Goal: Task Accomplishment & Management: Manage account settings

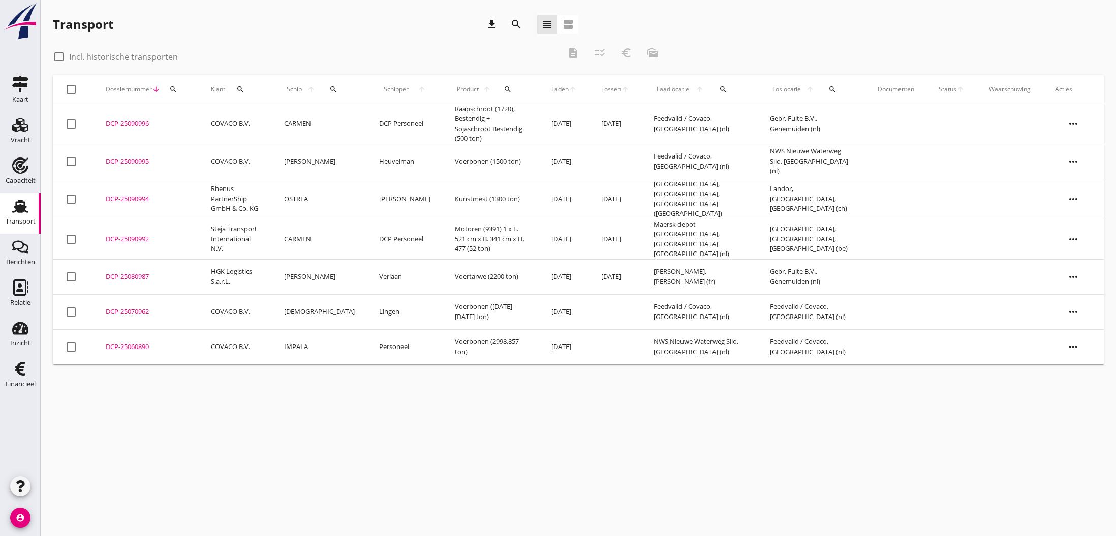
click at [126, 234] on div "DCP-25090992" at bounding box center [146, 239] width 81 height 10
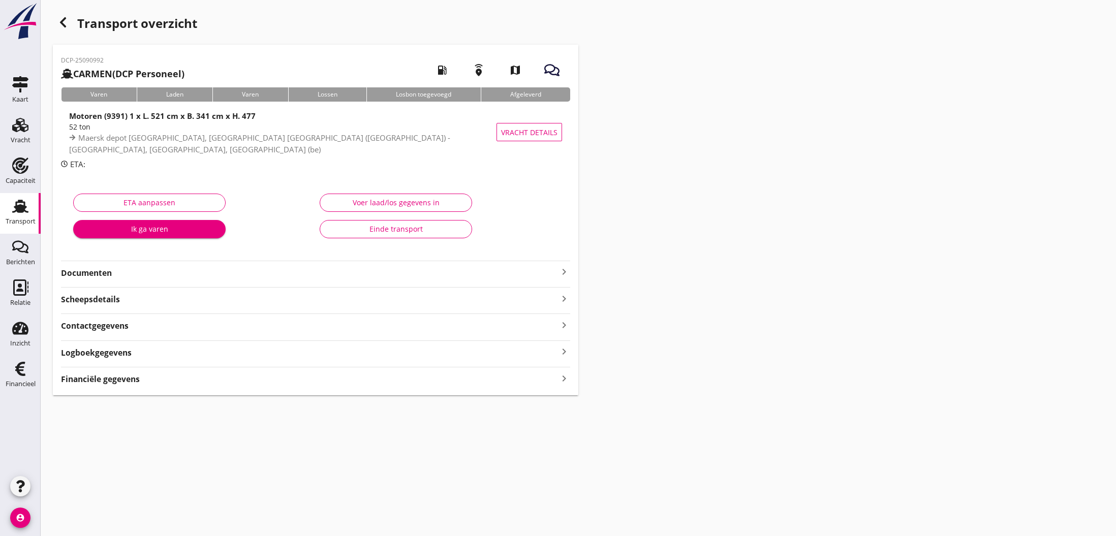
click at [563, 376] on icon "keyboard_arrow_right" at bounding box center [564, 378] width 12 height 14
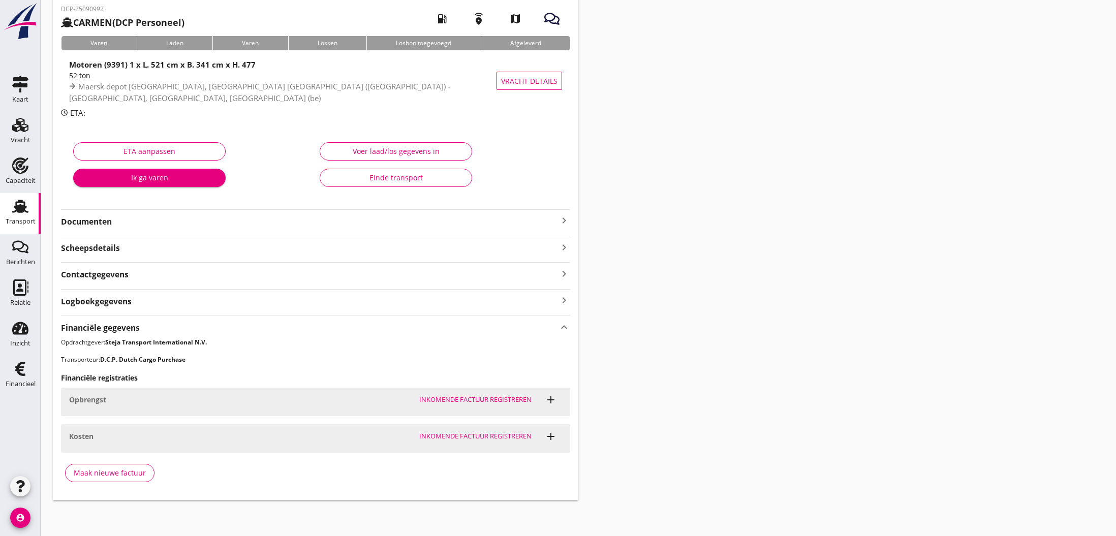
scroll to position [51, 0]
click at [101, 473] on div "Maak nieuwe factuur" at bounding box center [110, 473] width 72 height 11
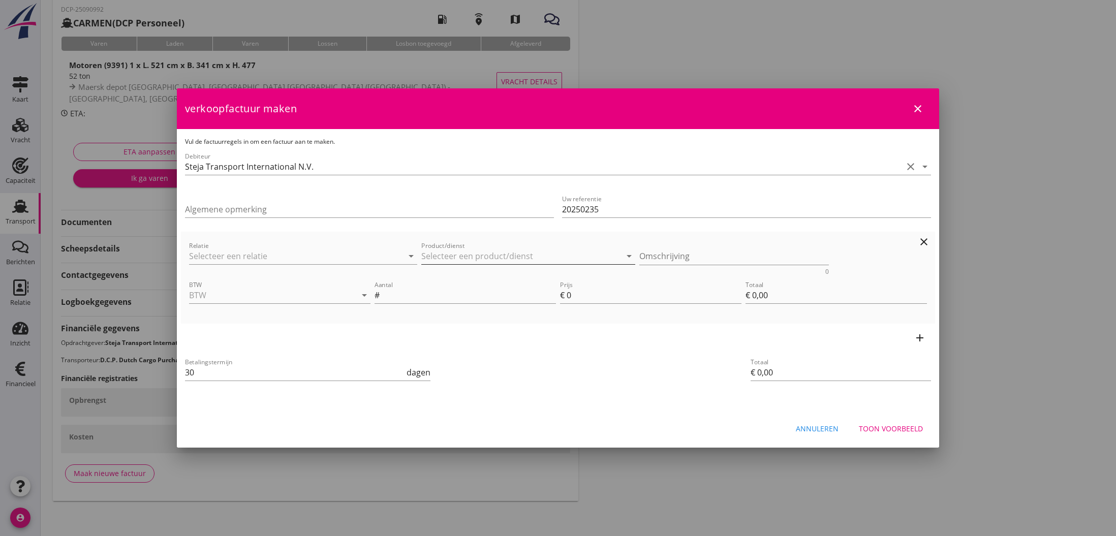
click at [462, 252] on input "Product/dienst" at bounding box center [521, 256] width 200 height 16
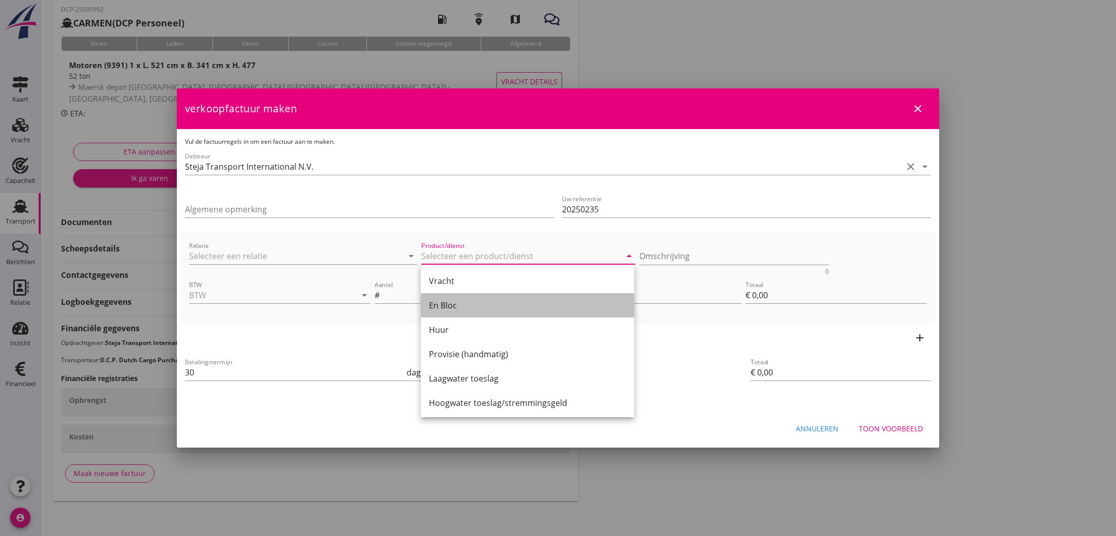
click at [455, 302] on div "En Bloc" at bounding box center [527, 305] width 197 height 12
type input "En Bloc"
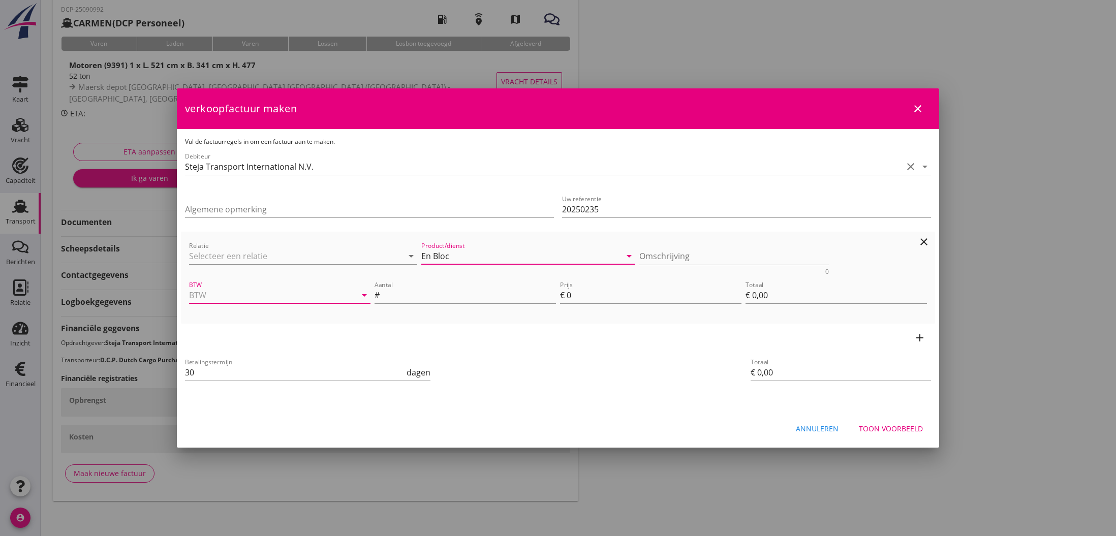
drag, startPoint x: 288, startPoint y: 291, endPoint x: 286, endPoint y: 296, distance: 5.3
click at [288, 292] on input "BTW" at bounding box center [265, 295] width 153 height 16
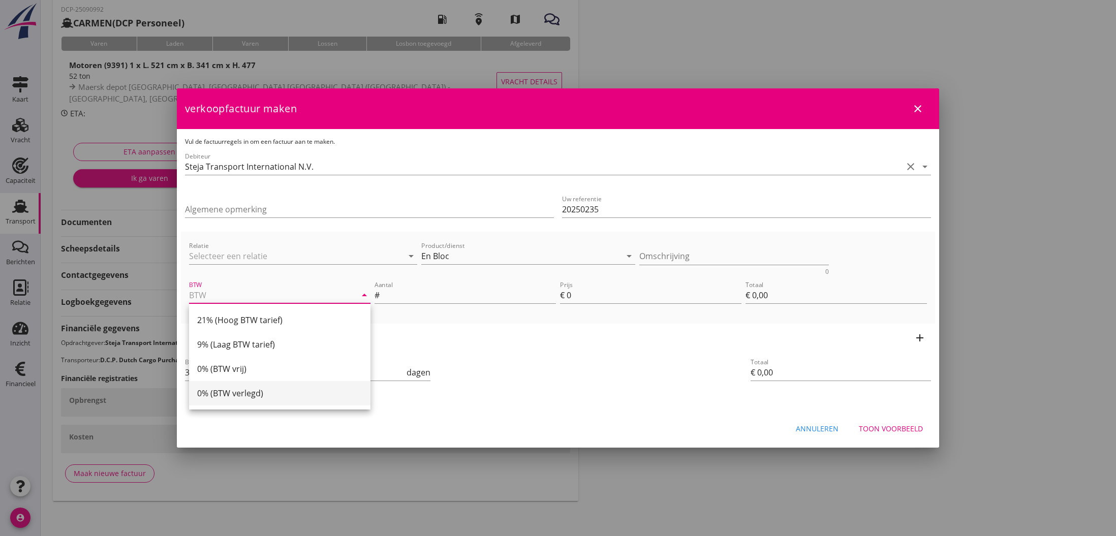
click at [257, 393] on div "0% (BTW verlegd)" at bounding box center [279, 393] width 165 height 12
type input "0% (BTW verlegd)"
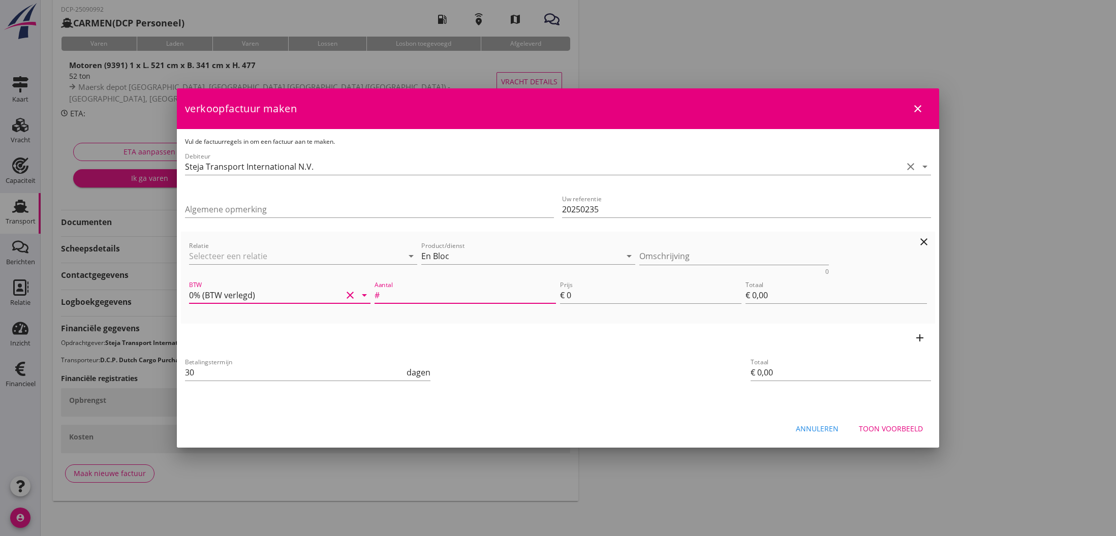
click at [422, 296] on input "Aantal" at bounding box center [469, 295] width 174 height 16
type input "1"
click at [574, 296] on input "0" at bounding box center [653, 295] width 175 height 16
type input "5"
type input "€ 5,00"
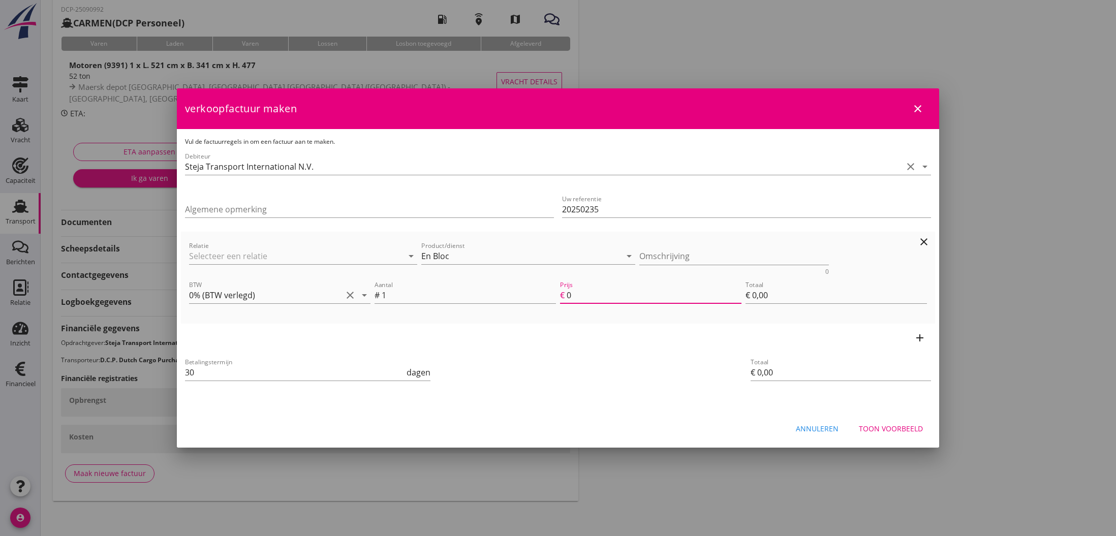
type input "€ 5,00"
type input "50"
type input "€ 50,00"
type input "500"
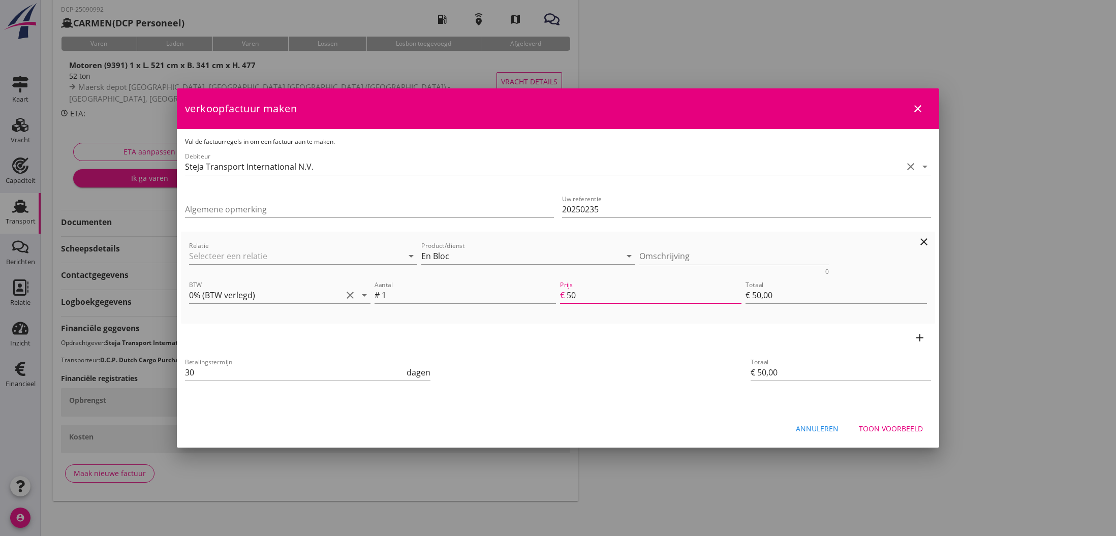
type input "€ 500,00"
type input "5000"
type input "€ 5.000,00"
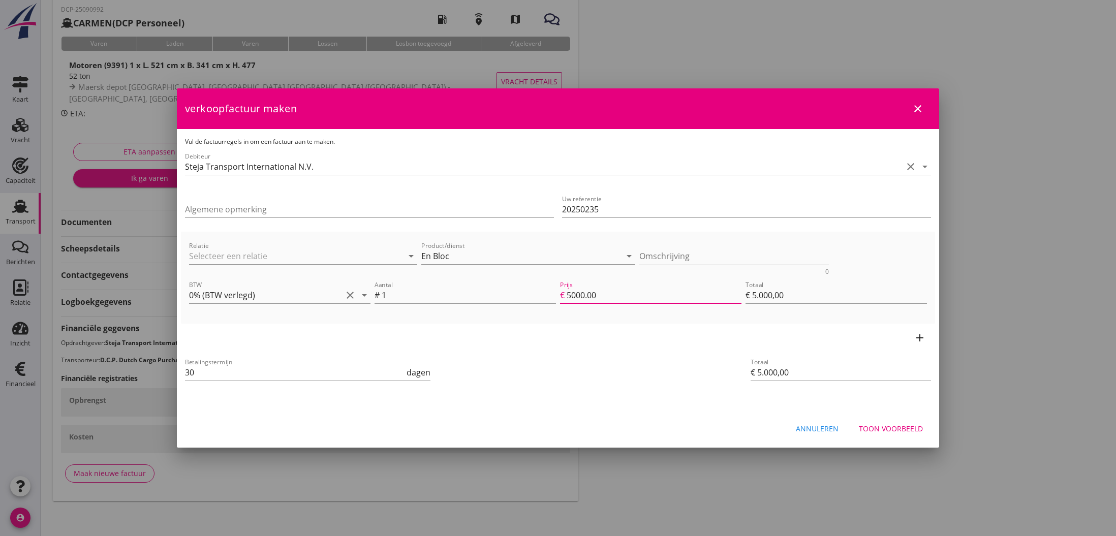
type input "5000.00"
click at [921, 338] on icon "add" at bounding box center [919, 338] width 12 height 12
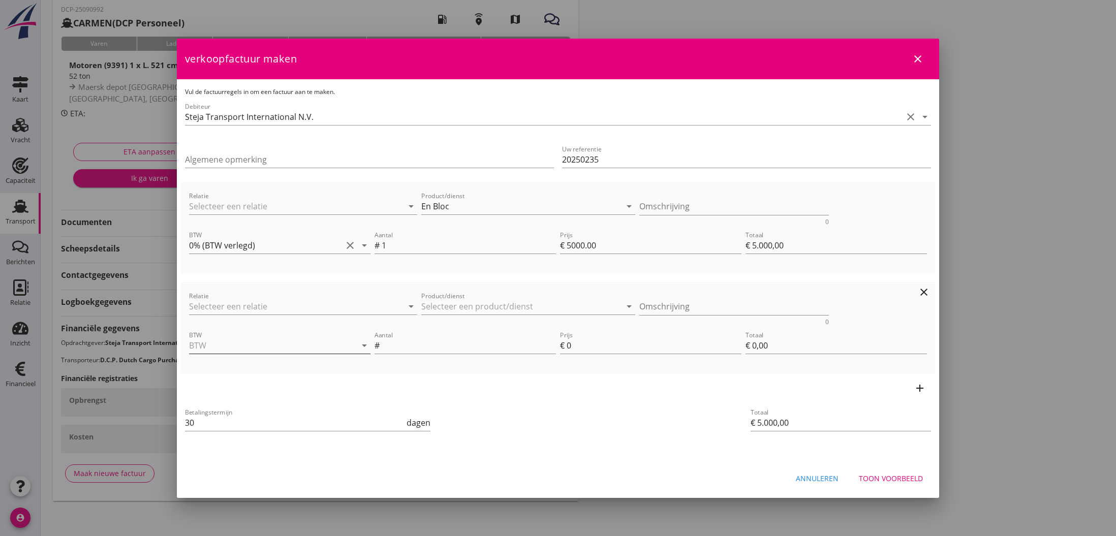
click at [206, 344] on input "BTW" at bounding box center [265, 345] width 153 height 16
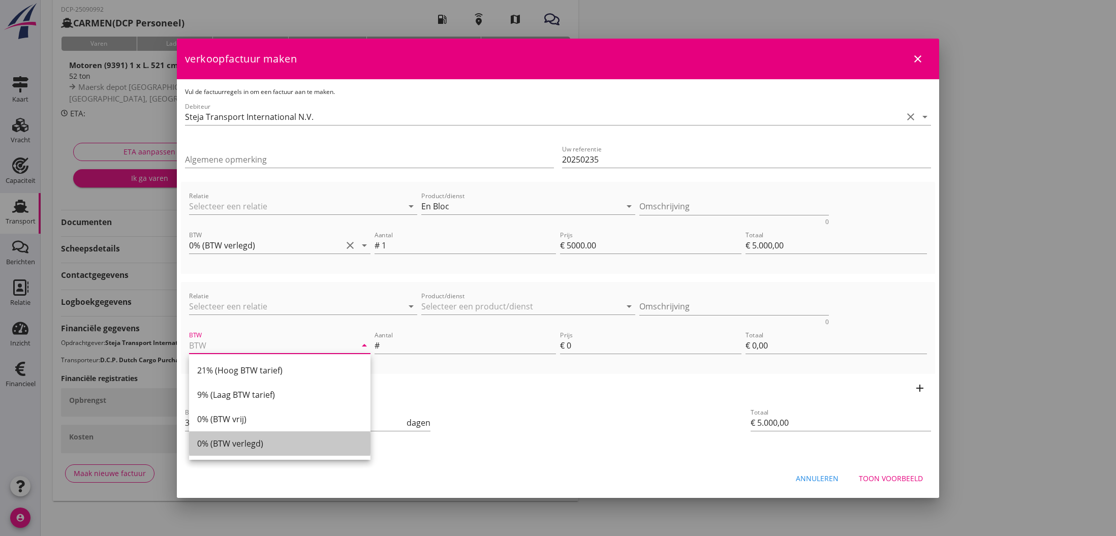
drag, startPoint x: 220, startPoint y: 441, endPoint x: 310, endPoint y: 370, distance: 115.4
click at [220, 441] on div "0% (BTW verlegd)" at bounding box center [279, 443] width 165 height 12
type input "0% (BTW verlegd)"
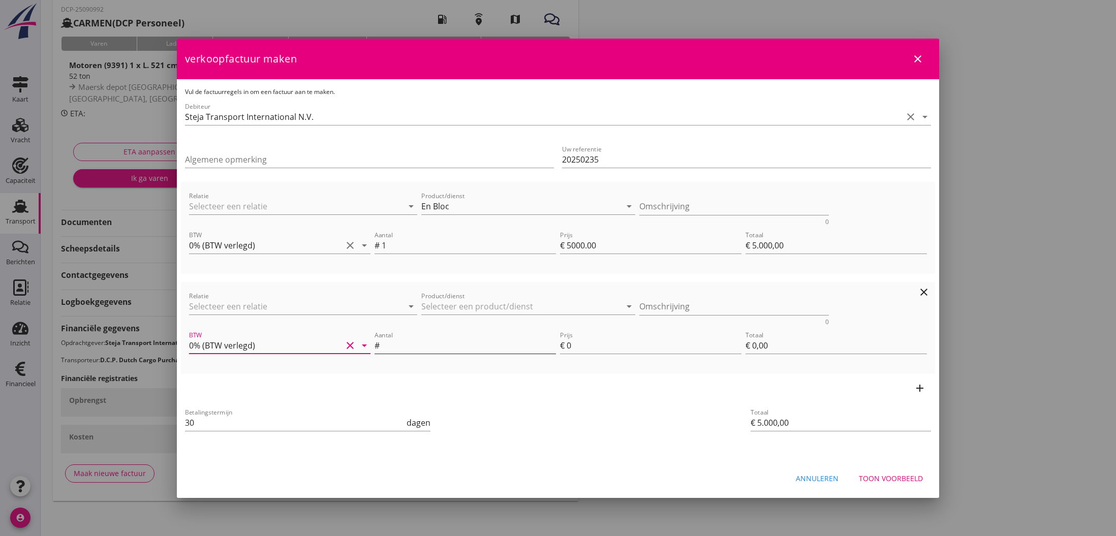
click at [396, 346] on input "Aantal" at bounding box center [469, 345] width 174 height 16
type input "48"
drag, startPoint x: 568, startPoint y: 347, endPoint x: 575, endPoint y: 347, distance: 7.1
click at [575, 347] on input "0" at bounding box center [653, 345] width 175 height 16
type input "€ 5.048,00"
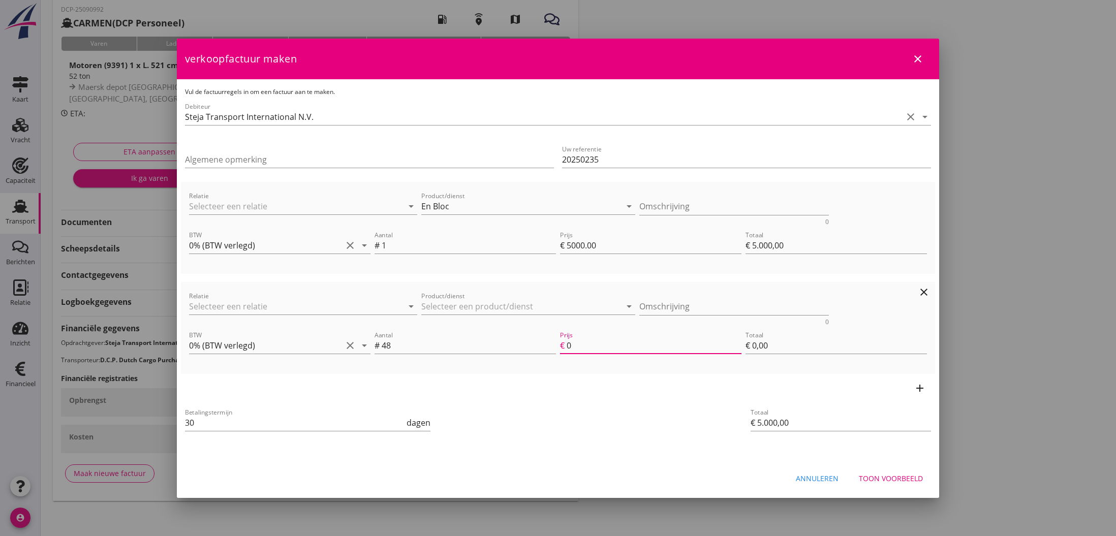
type input "1"
type input "€ 48,00"
type input "€ 5.864,00"
type input "18"
type input "€ 864,00"
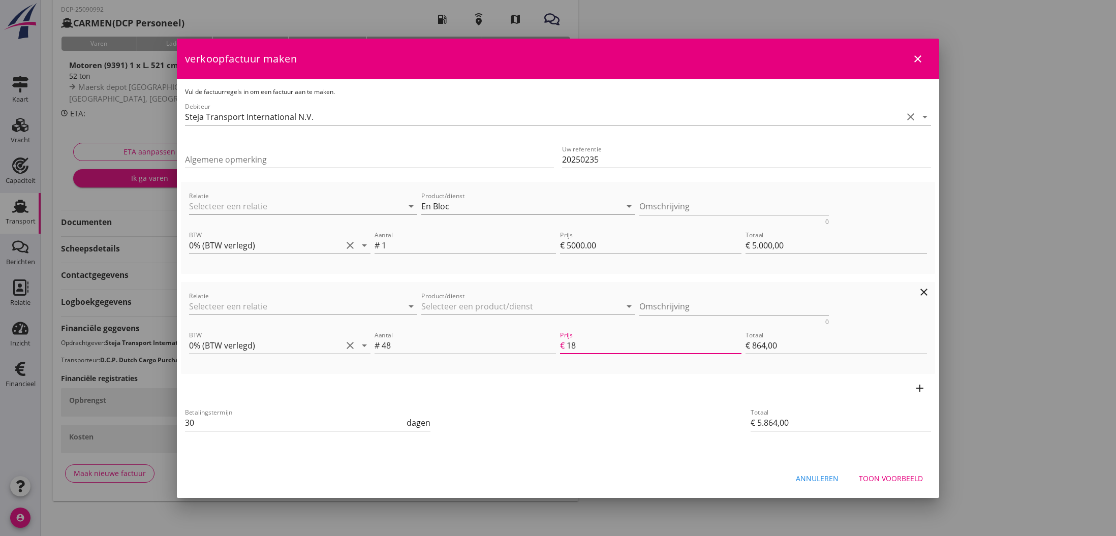
type input "€ 5.878,40"
type input "18.3"
type input "€ 878,40"
type input "18.30"
click at [546, 413] on div "Betalingstermijn 30 dagen" at bounding box center [432, 423] width 498 height 39
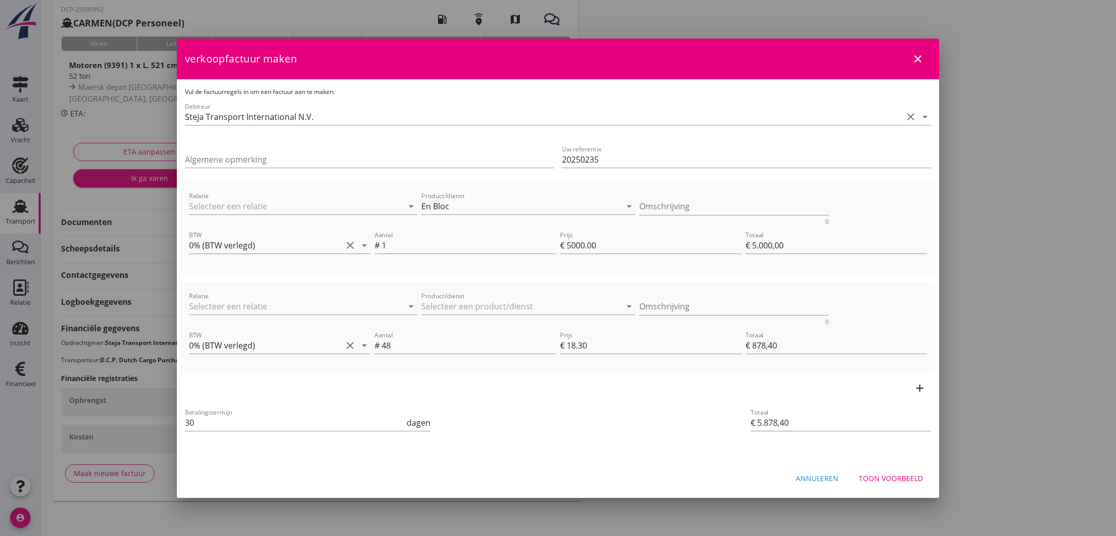
click at [890, 478] on div "Toon voorbeeld" at bounding box center [891, 478] width 64 height 11
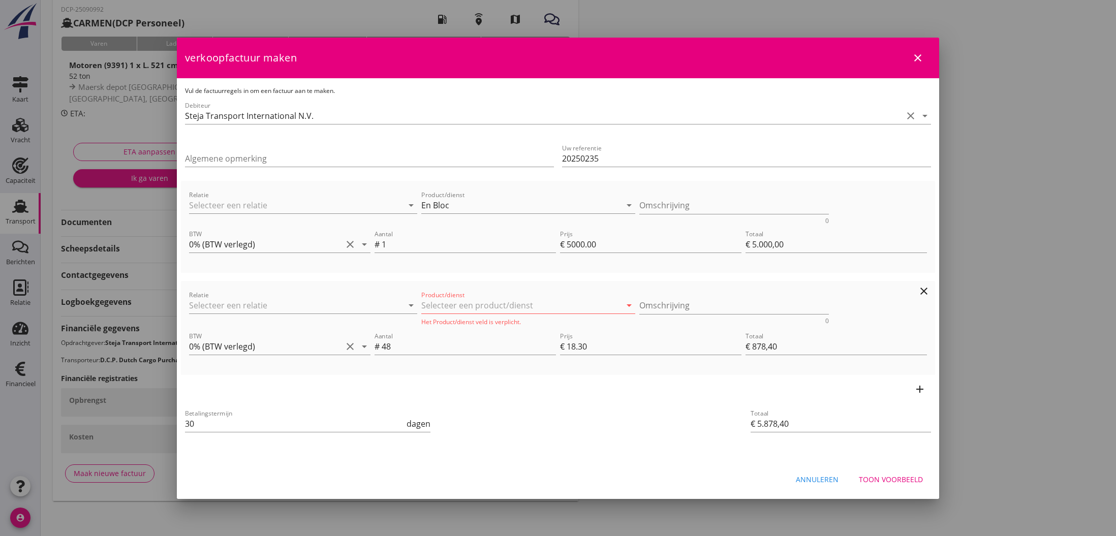
click at [465, 308] on input "Product/dienst" at bounding box center [521, 305] width 200 height 16
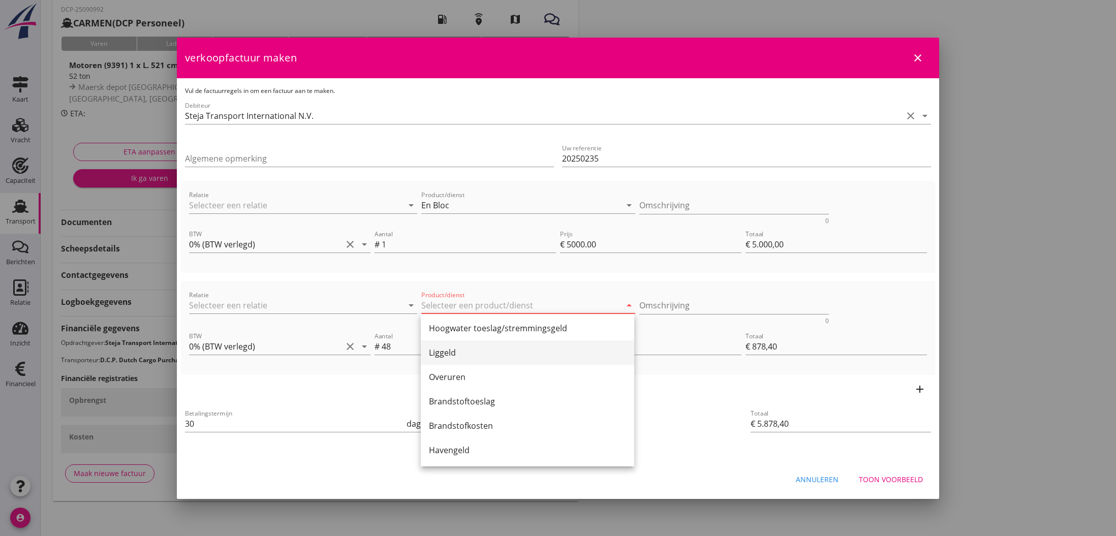
scroll to position [126, 0]
click at [455, 351] on div "Liggeld" at bounding box center [527, 350] width 197 height 12
type input "Liggeld"
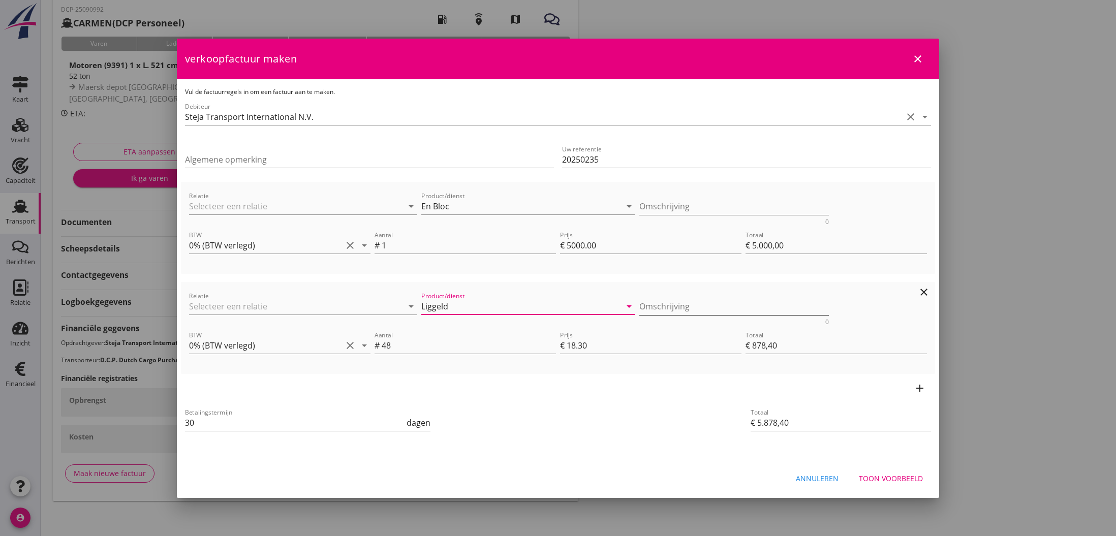
click at [657, 307] on textarea "Omschrijving" at bounding box center [734, 306] width 190 height 17
type textarea "Vlgs. afspraak"
click at [890, 478] on div "Toon voorbeeld" at bounding box center [891, 478] width 64 height 11
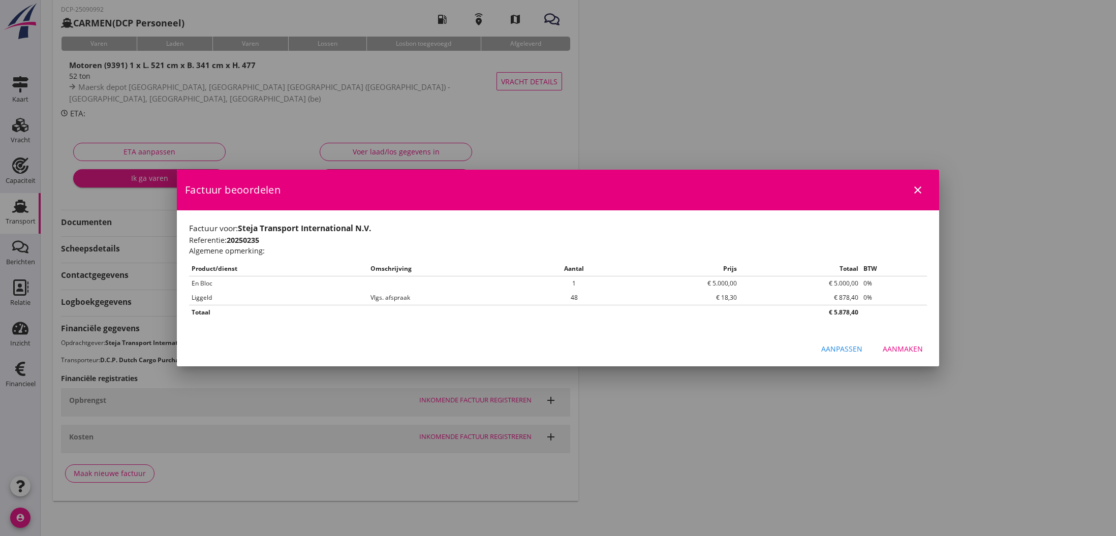
click at [902, 348] on div "Aanmaken" at bounding box center [902, 348] width 40 height 11
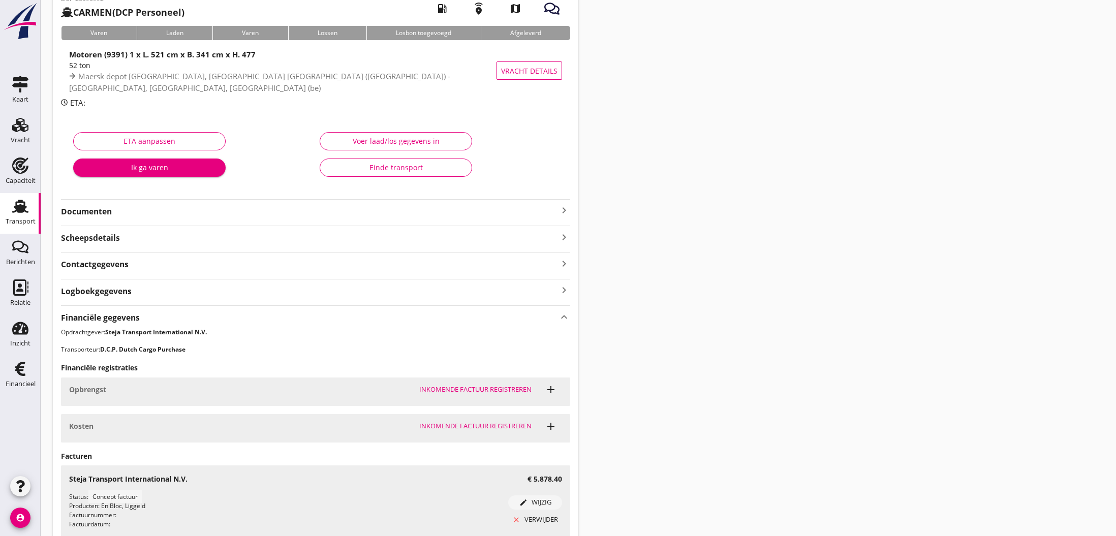
scroll to position [60, 0]
click at [18, 368] on use at bounding box center [20, 369] width 10 height 14
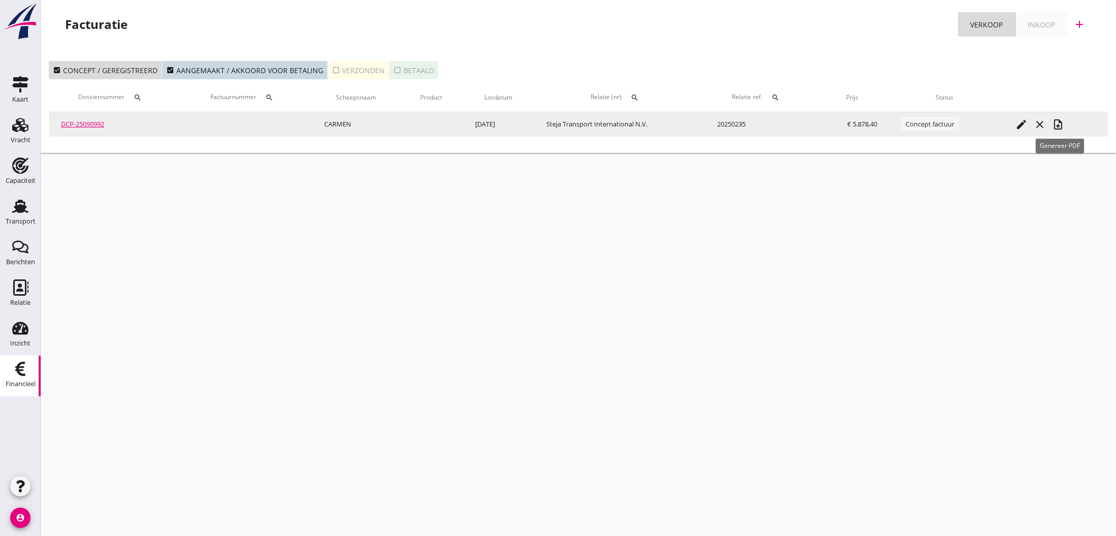
click at [1064, 129] on icon "note_add" at bounding box center [1058, 124] width 12 height 12
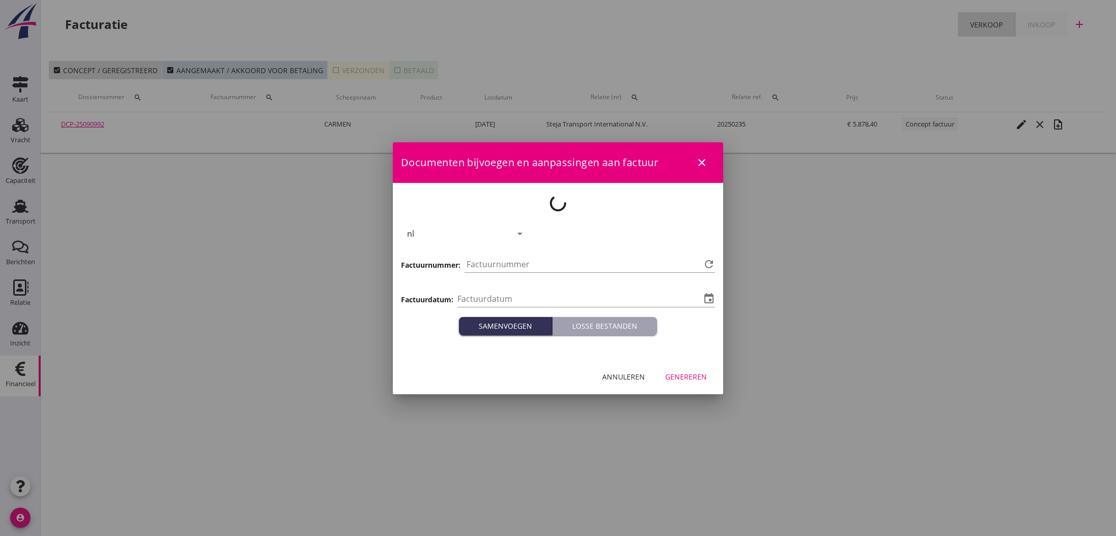
type input "[DATE]"
type input "793"
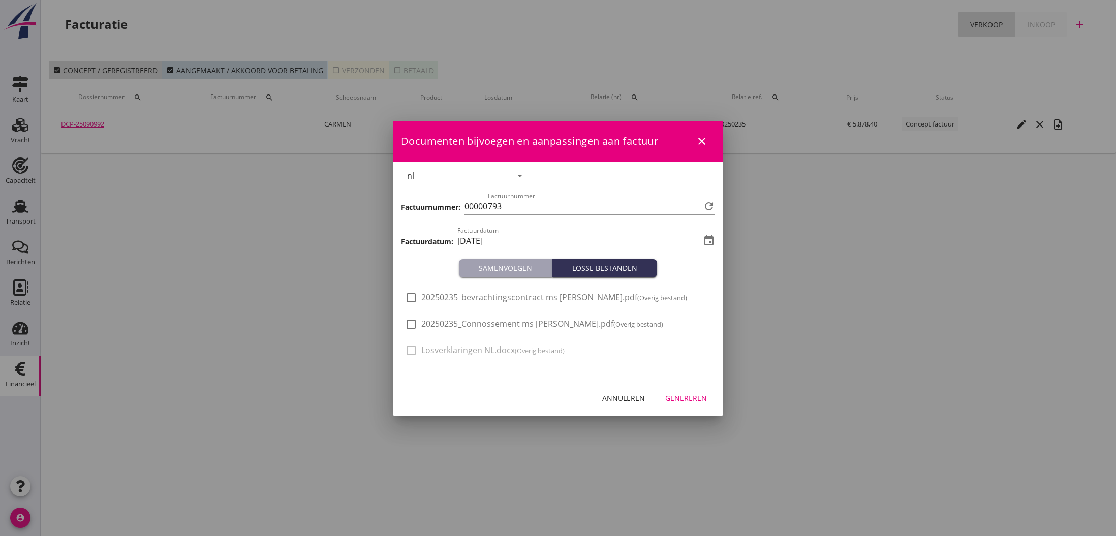
click at [703, 397] on div "Genereren" at bounding box center [686, 398] width 42 height 11
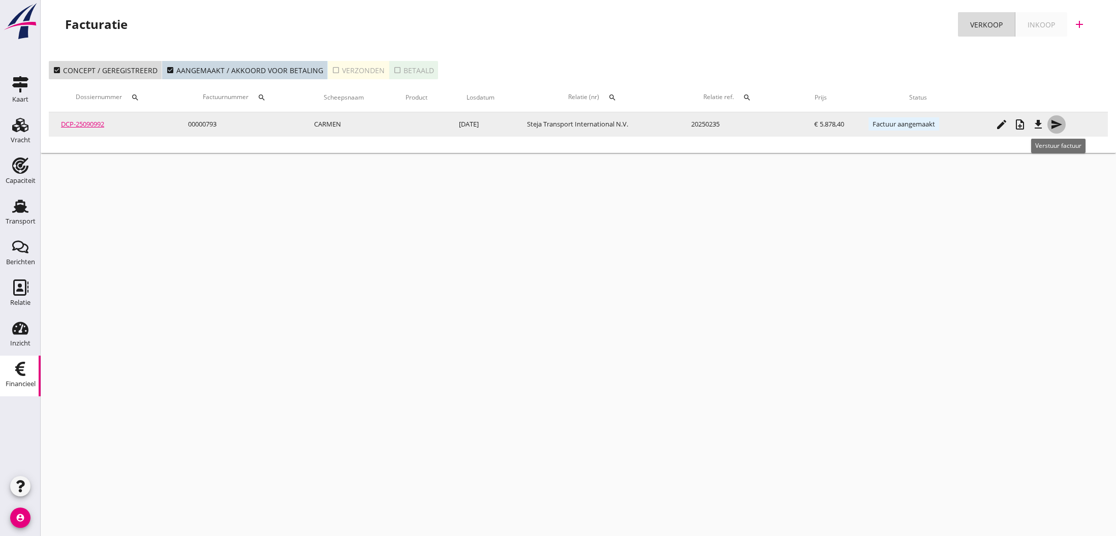
click at [1056, 122] on icon "send" at bounding box center [1056, 124] width 12 height 12
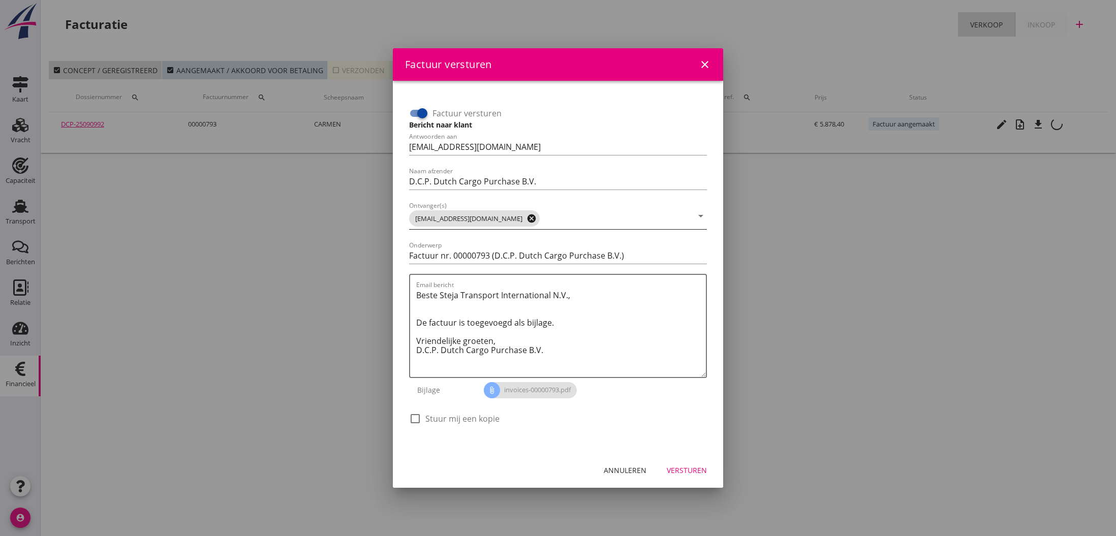
click at [526, 218] on icon "cancel" at bounding box center [531, 218] width 10 height 10
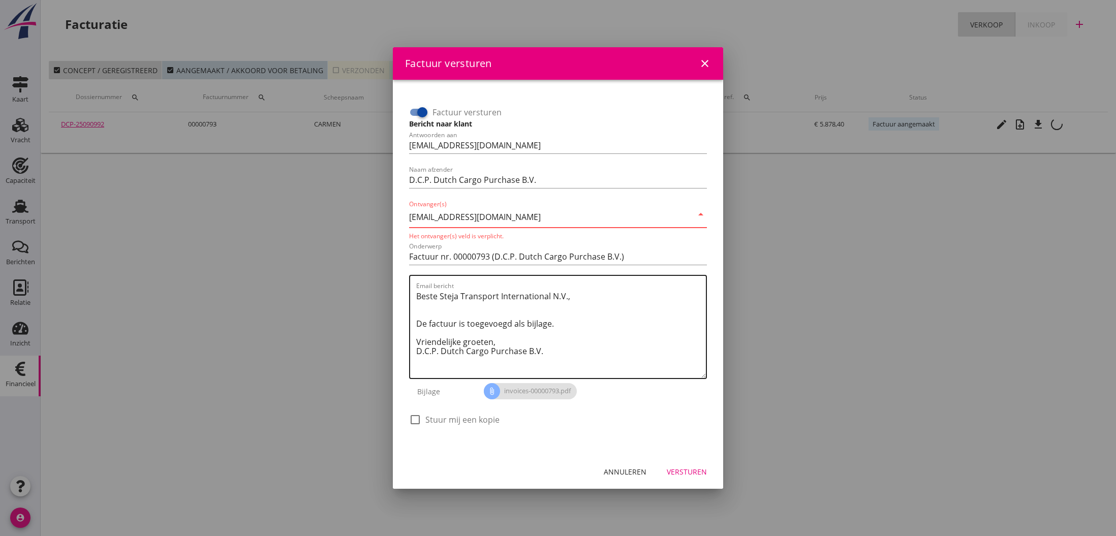
type input "[EMAIL_ADDRESS][DOMAIN_NAME]"
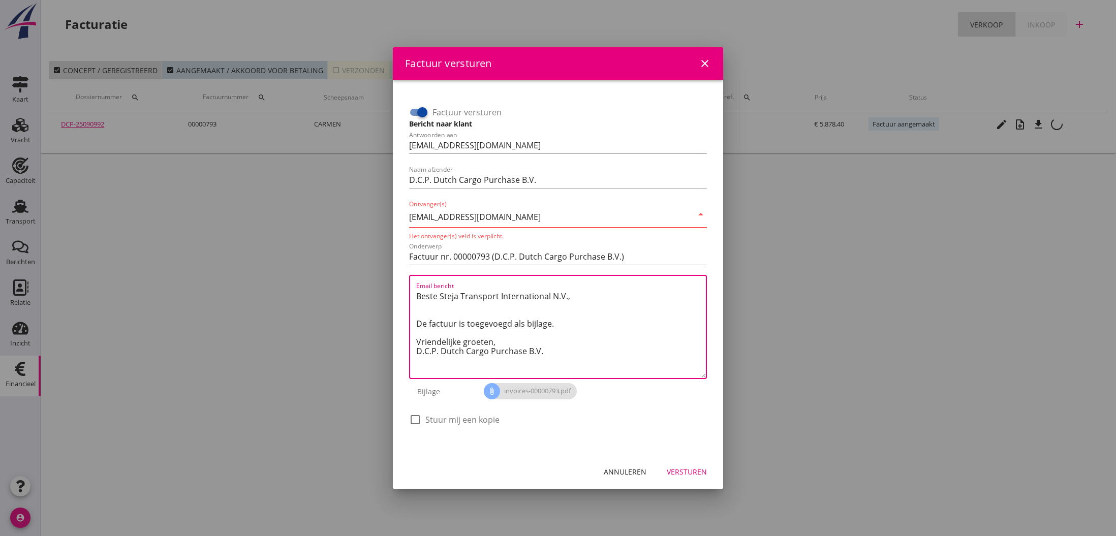
click at [559, 357] on textarea "Beste Steja Transport International N.V., De factuur is toegevoegd als bijlage.…" at bounding box center [561, 333] width 290 height 90
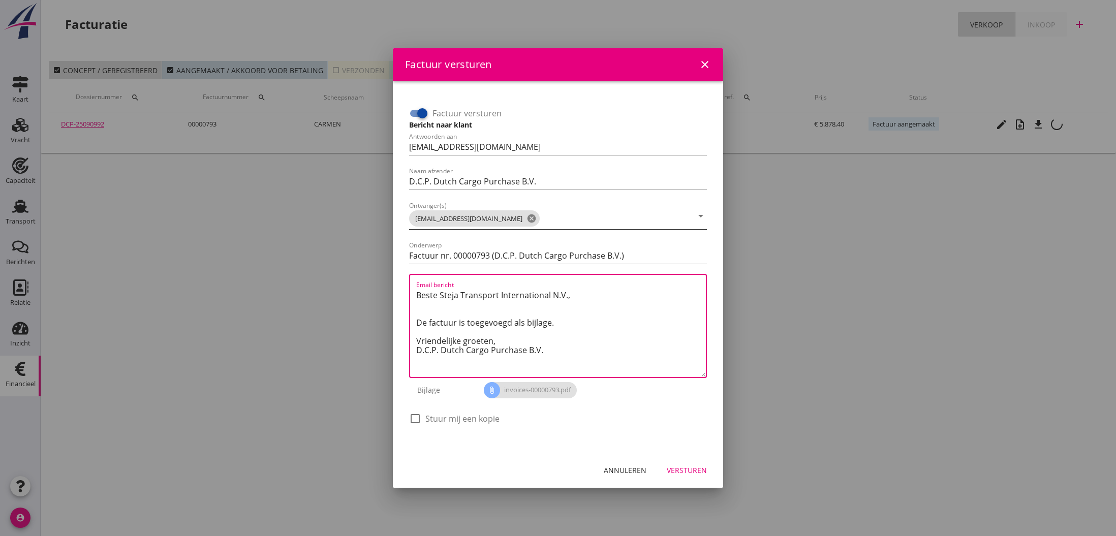
click at [682, 472] on div "Versturen" at bounding box center [687, 470] width 40 height 11
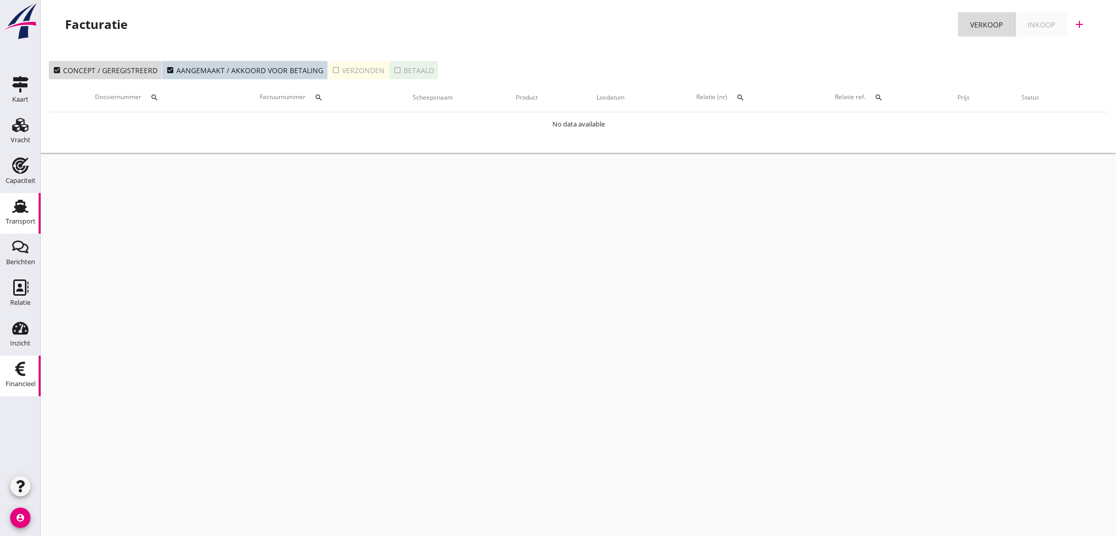
click at [20, 207] on use at bounding box center [20, 206] width 16 height 13
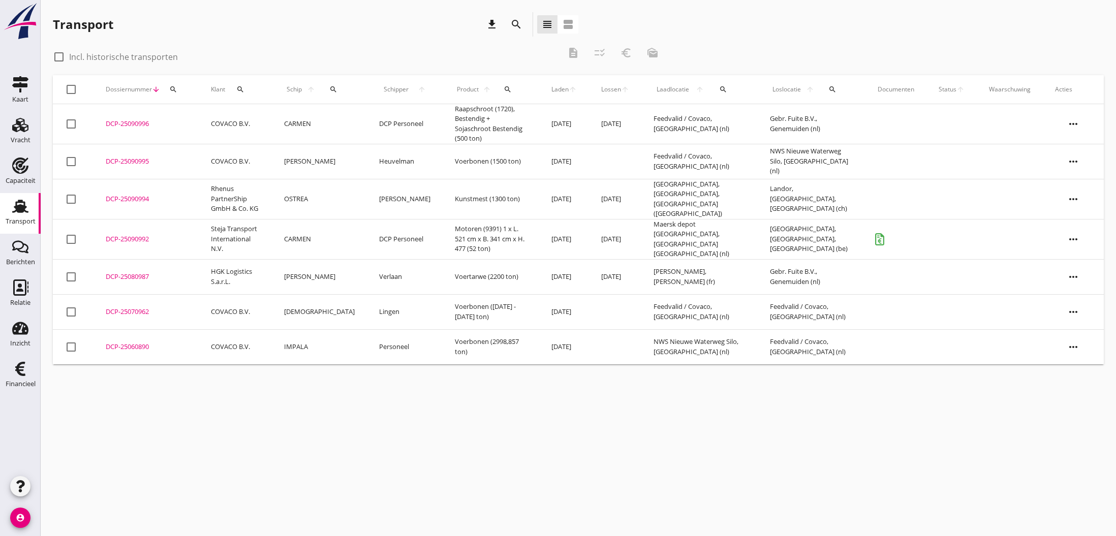
click at [134, 234] on div "DCP-25090992" at bounding box center [146, 239] width 81 height 10
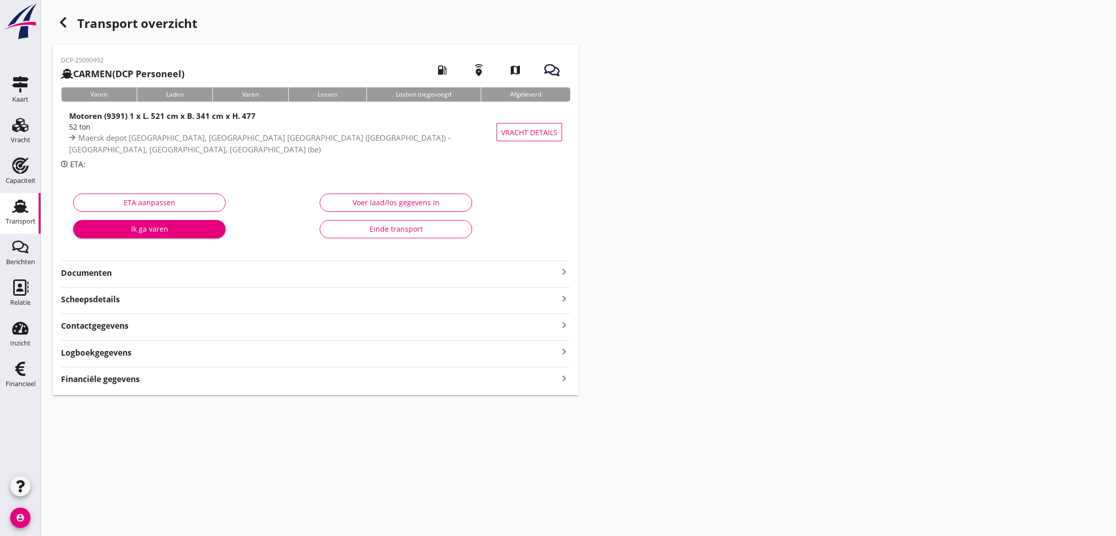
click at [401, 229] on div "Einde transport" at bounding box center [395, 229] width 135 height 11
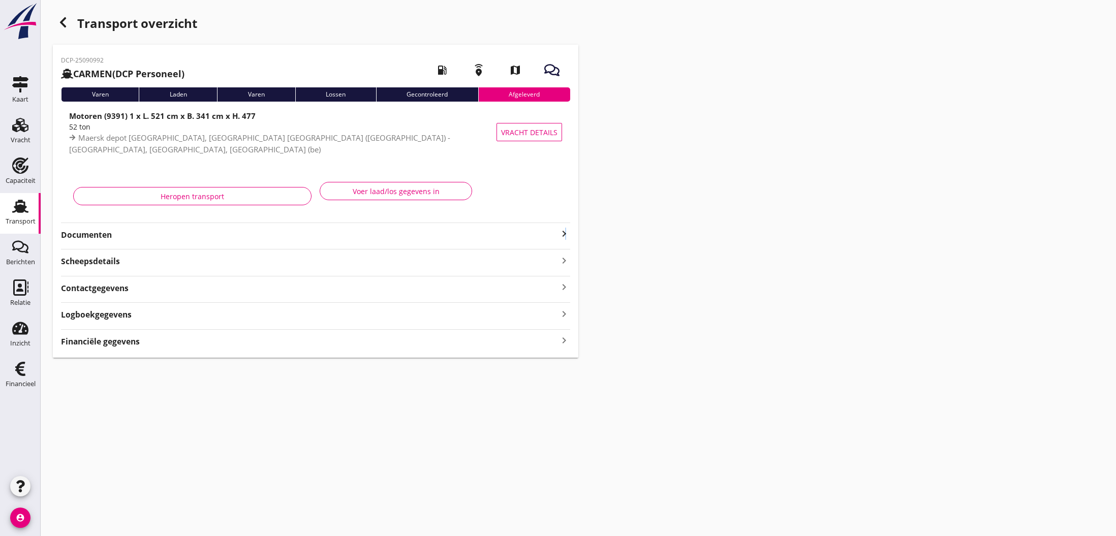
drag, startPoint x: 566, startPoint y: 235, endPoint x: 559, endPoint y: 235, distance: 7.1
click at [565, 235] on icon "keyboard_arrow_right" at bounding box center [564, 234] width 12 height 12
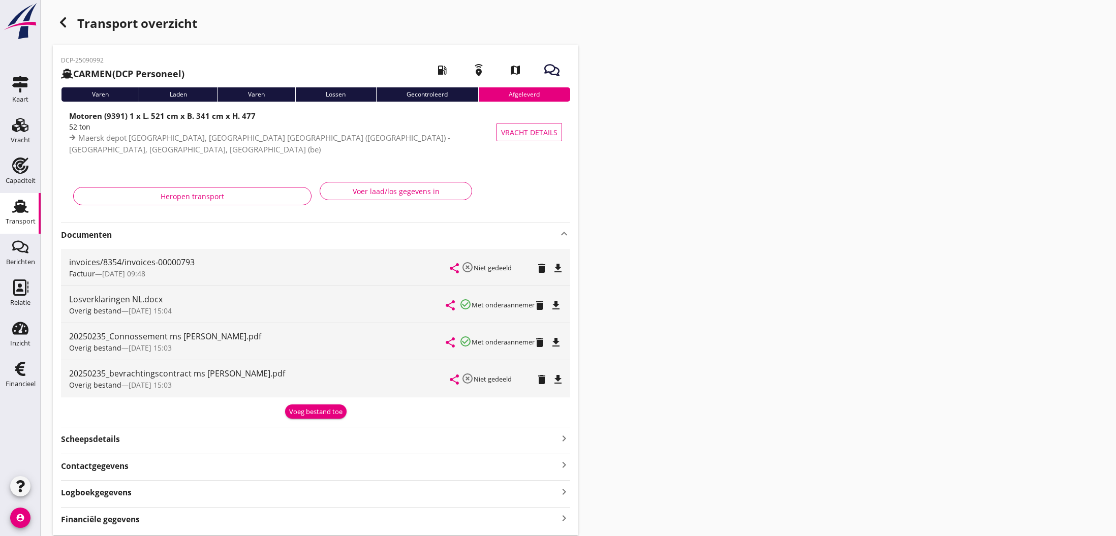
click at [319, 412] on div "Voeg bestand toe" at bounding box center [315, 412] width 53 height 10
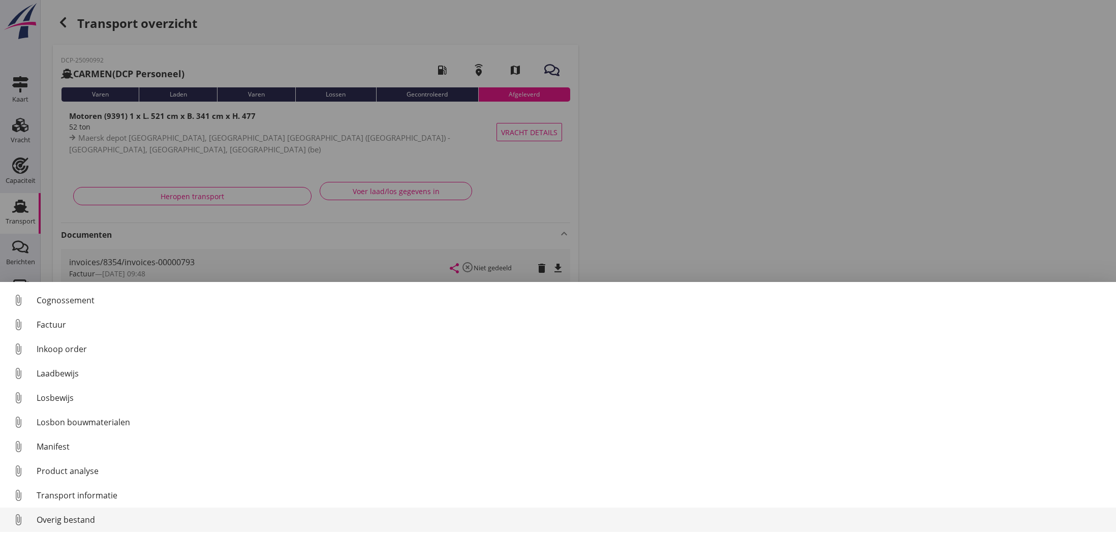
scroll to position [47, 0]
click at [73, 520] on div "Overig bestand" at bounding box center [572, 520] width 1071 height 12
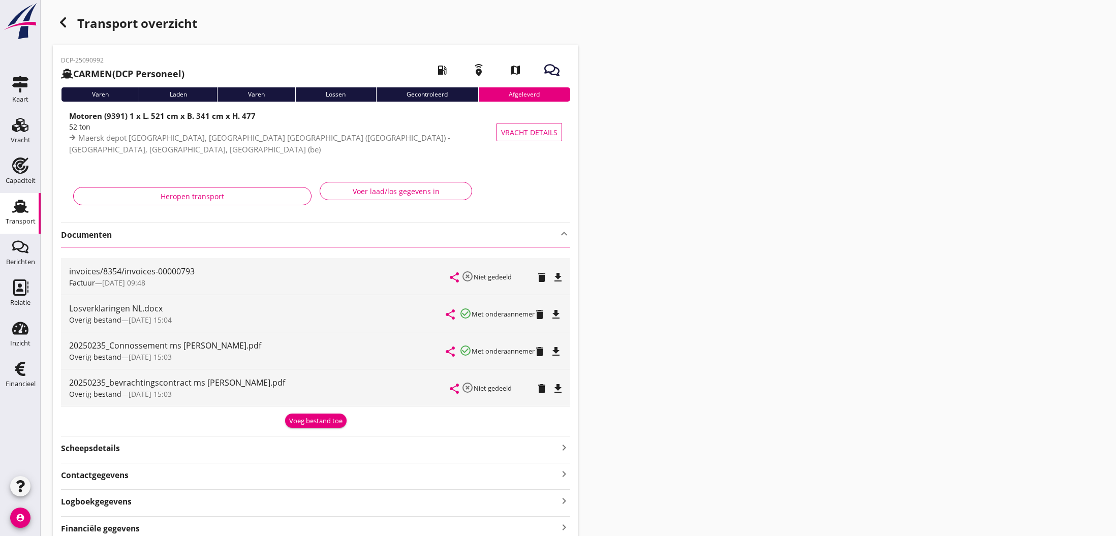
click at [63, 24] on use "button" at bounding box center [63, 22] width 6 height 10
